Goal: Transaction & Acquisition: Purchase product/service

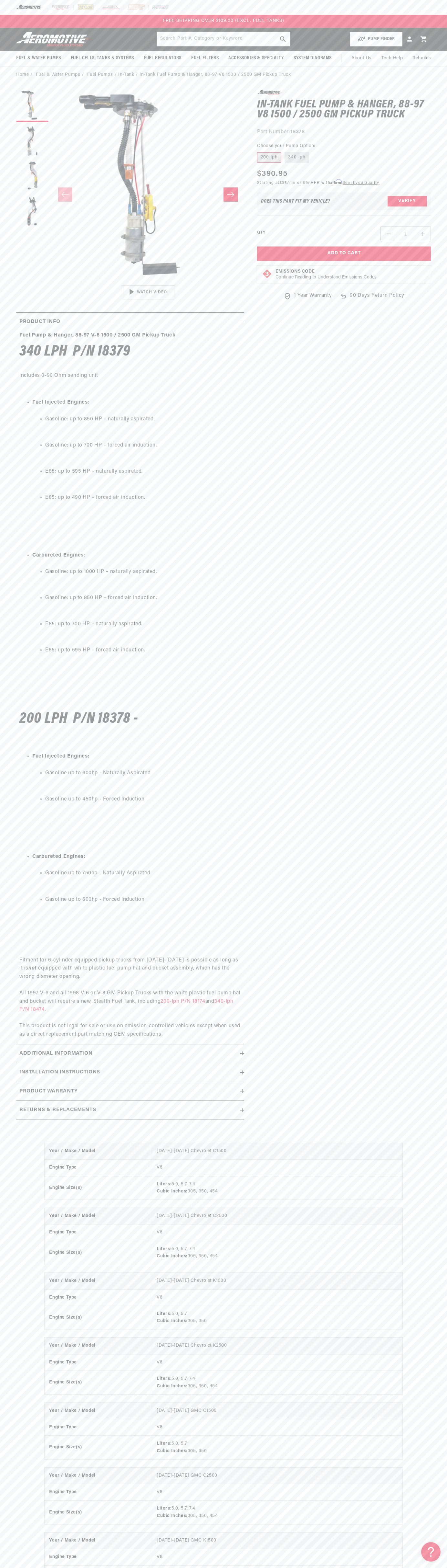
click at [115, 31] on header "Fuel & Water Pumps Back In-Tank In-Line Fuel Pumps" at bounding box center [223, 39] width 447 height 23
click at [442, 369] on section "0.0 star rating Write a review In-Tank Fuel Pump & Hanger, 88-97 V8 1500 / 2500…" at bounding box center [223, 606] width 447 height 1047
click at [12, 1563] on html "Skip to content Your cart Your cart is empty Loading... You may also like Subto…" at bounding box center [223, 784] width 447 height 1568
click at [3, 650] on section "0.0 star rating Write a review In-Tank Fuel Pump & Hanger, 88-97 V8 1500 / 2500…" at bounding box center [223, 606] width 447 height 1047
